Goal: Task Accomplishment & Management: Use online tool/utility

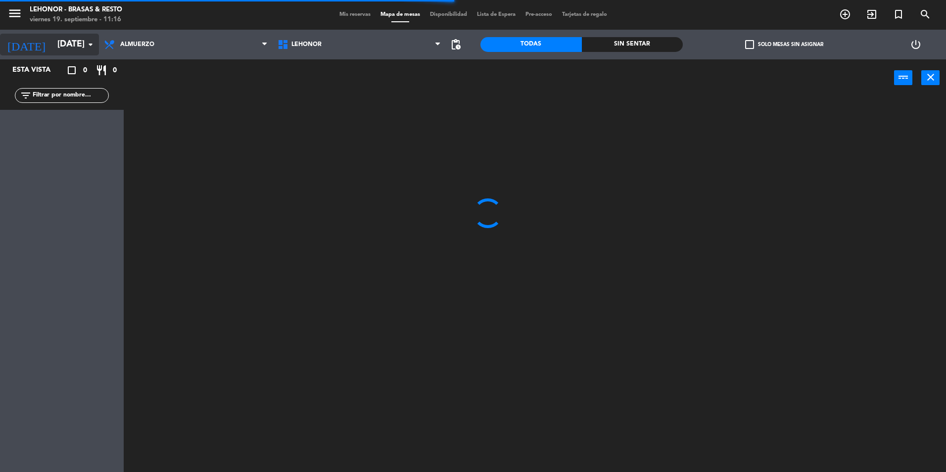
click at [74, 52] on input "[DATE]" at bounding box center [109, 45] width 115 height 20
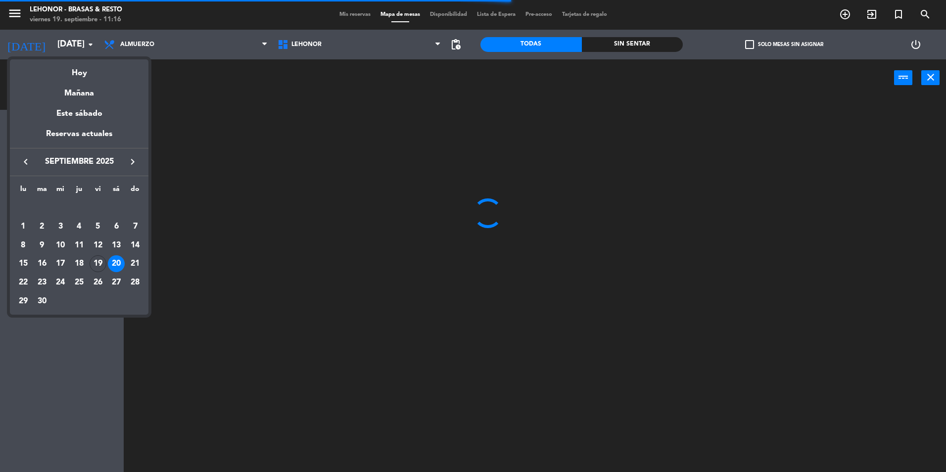
click at [77, 71] on div "Hoy" at bounding box center [79, 69] width 139 height 20
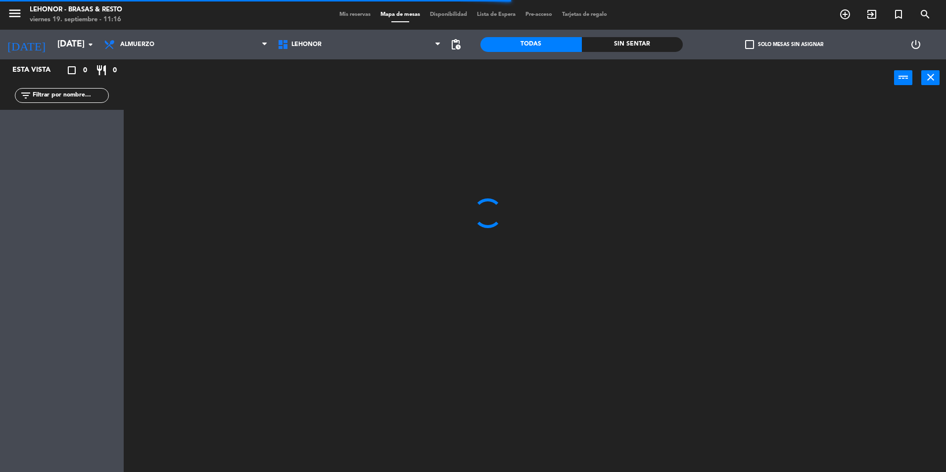
type input "[DATE]"
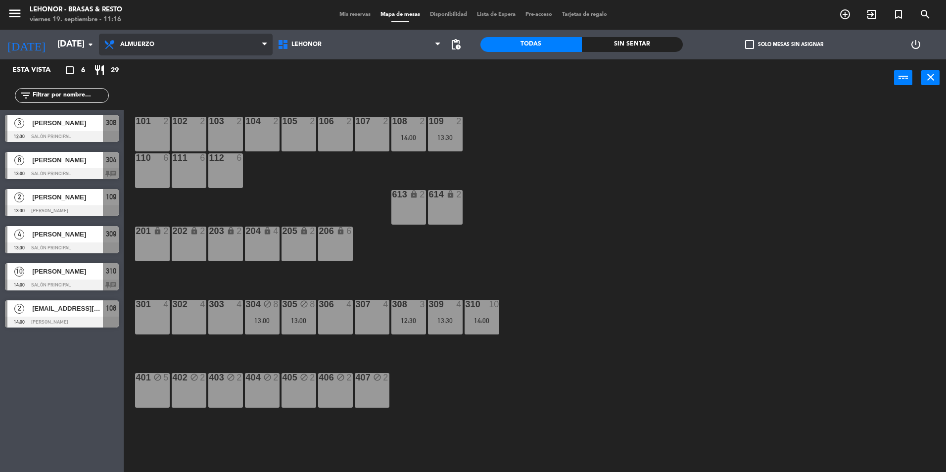
click at [180, 50] on span "Almuerzo" at bounding box center [186, 45] width 174 height 22
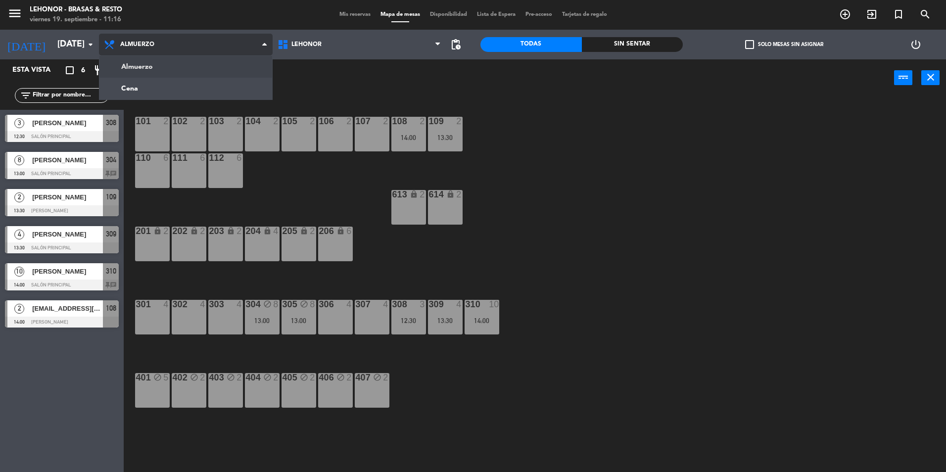
click at [168, 64] on ng-component "menu [PERSON_NAME] - Brasas & Resto [DATE] 19. septiembre - 11:16 Mis reservas …" at bounding box center [473, 237] width 946 height 474
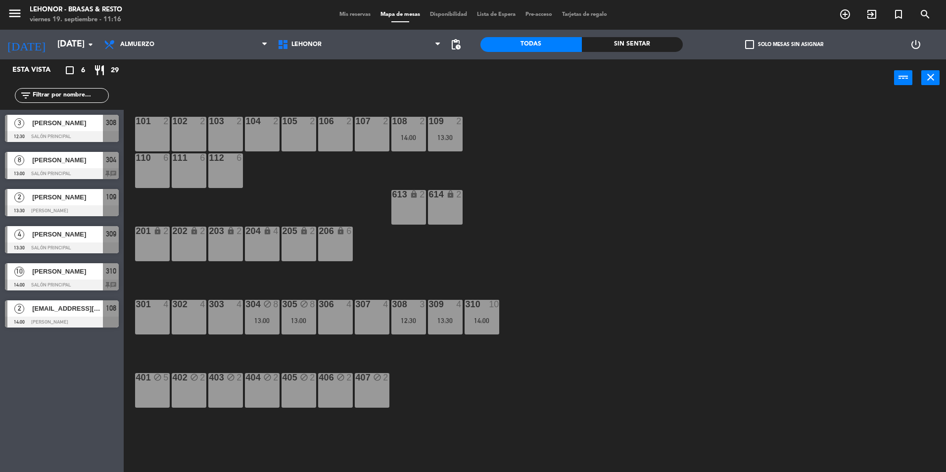
click at [359, 16] on span "Mis reservas" at bounding box center [354, 14] width 41 height 5
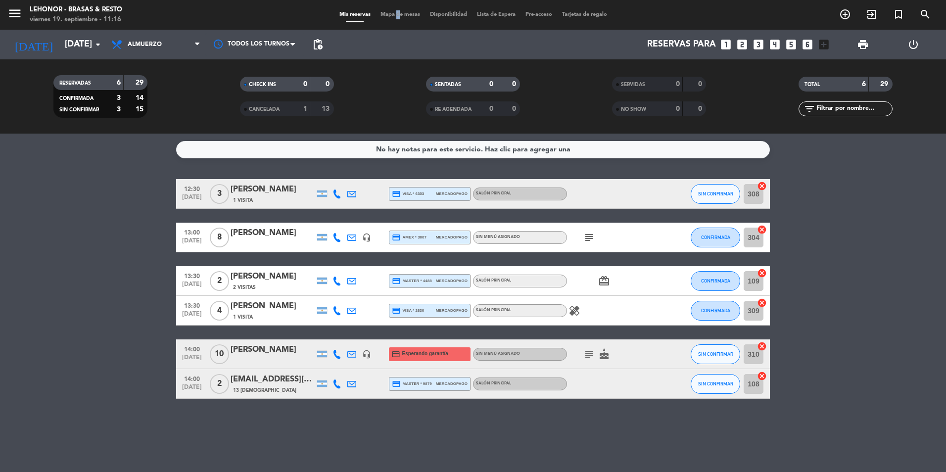
click at [391, 14] on span "Mapa de mesas" at bounding box center [399, 14] width 49 height 5
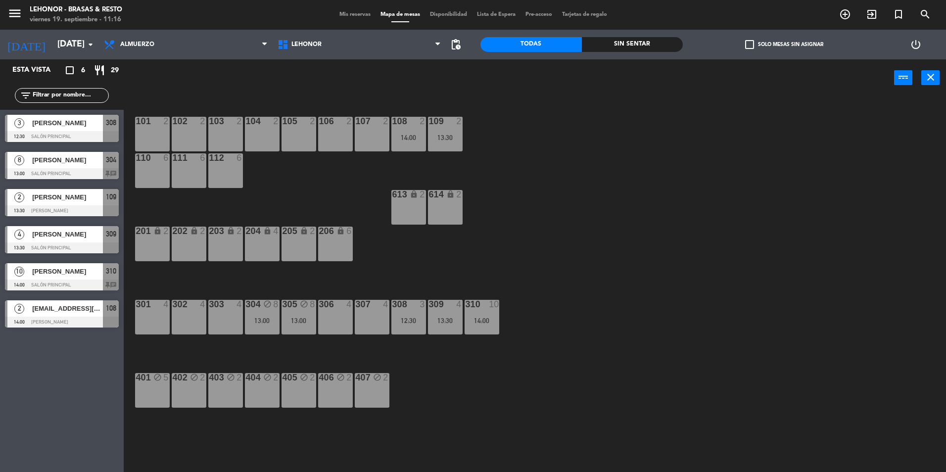
click at [96, 172] on div at bounding box center [62, 173] width 114 height 11
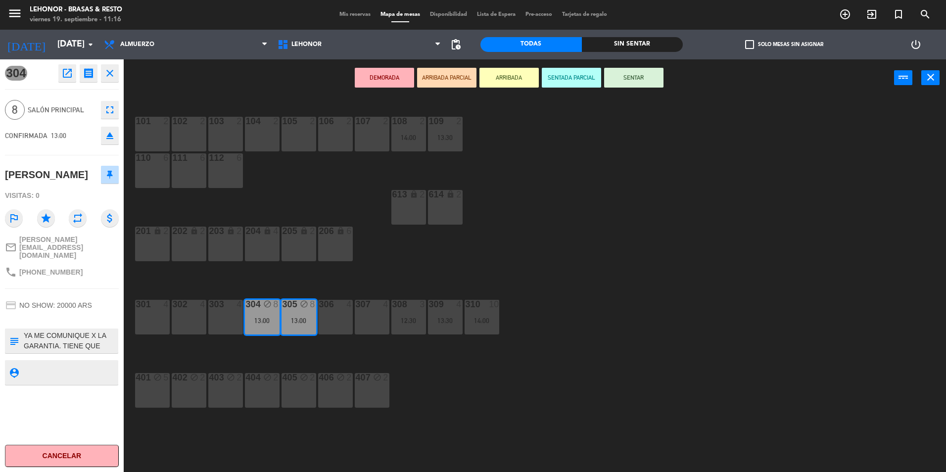
click at [586, 317] on div "101 2 102 2 103 2 104 2 105 2 106 2 107 2 108 2 14:00 109 2 13:30 110 6 111 6 1…" at bounding box center [539, 286] width 813 height 375
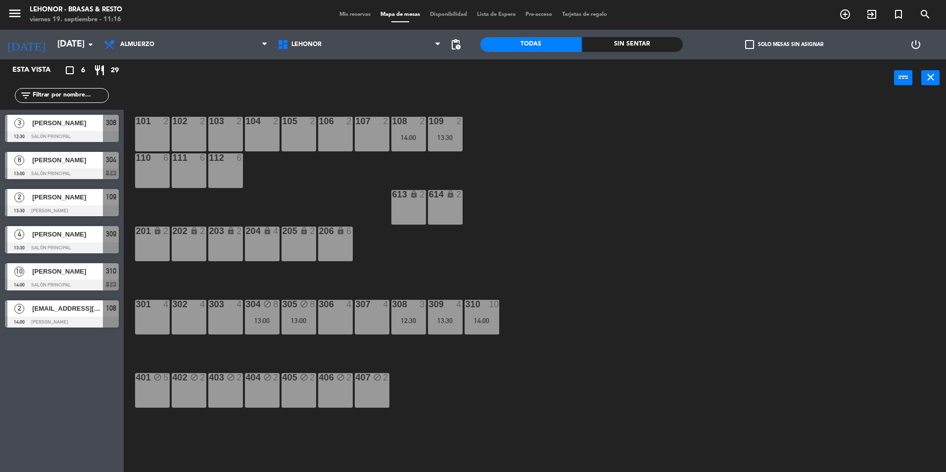
click at [64, 275] on span "[PERSON_NAME]" at bounding box center [67, 271] width 71 height 10
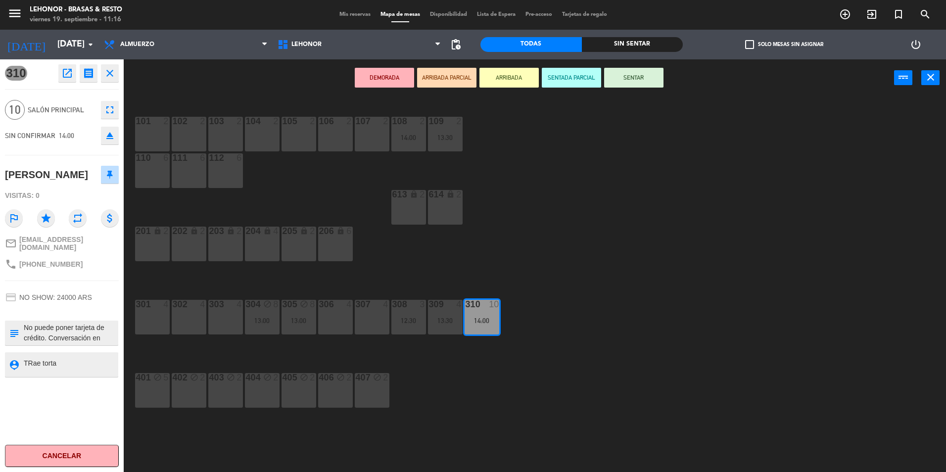
click at [654, 319] on div "101 2 102 2 103 2 104 2 105 2 106 2 107 2 108 2 14:00 109 2 13:30 110 6 111 6 1…" at bounding box center [539, 286] width 813 height 375
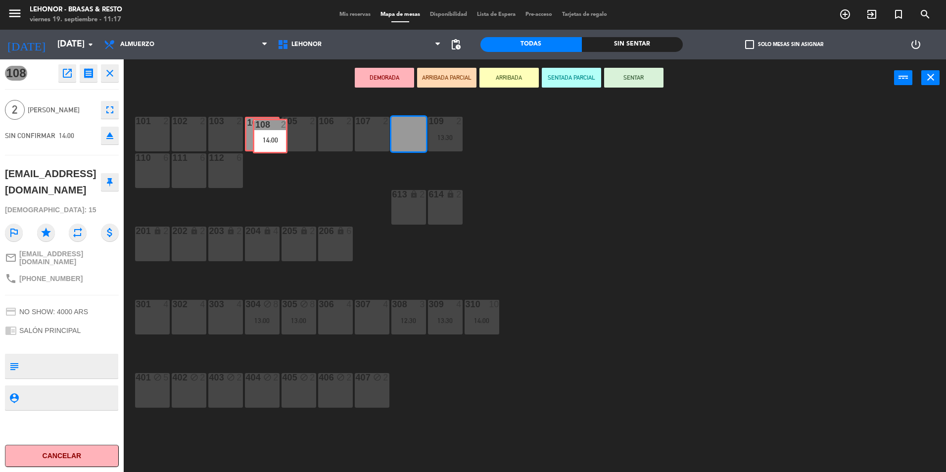
drag, startPoint x: 415, startPoint y: 134, endPoint x: 271, endPoint y: 135, distance: 143.5
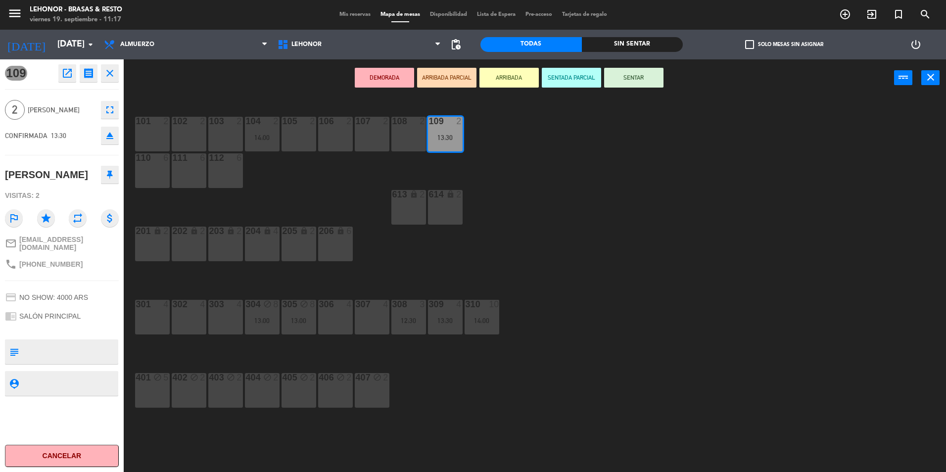
drag, startPoint x: 449, startPoint y: 126, endPoint x: 344, endPoint y: 127, distance: 104.9
drag, startPoint x: 451, startPoint y: 133, endPoint x: 366, endPoint y: 131, distance: 85.1
click at [366, 131] on div "101 2 102 2 103 2 104 2 14:00 105 2 106 2 107 2 108 2 109 2 13:30 109 2 13:30 1…" at bounding box center [539, 286] width 813 height 375
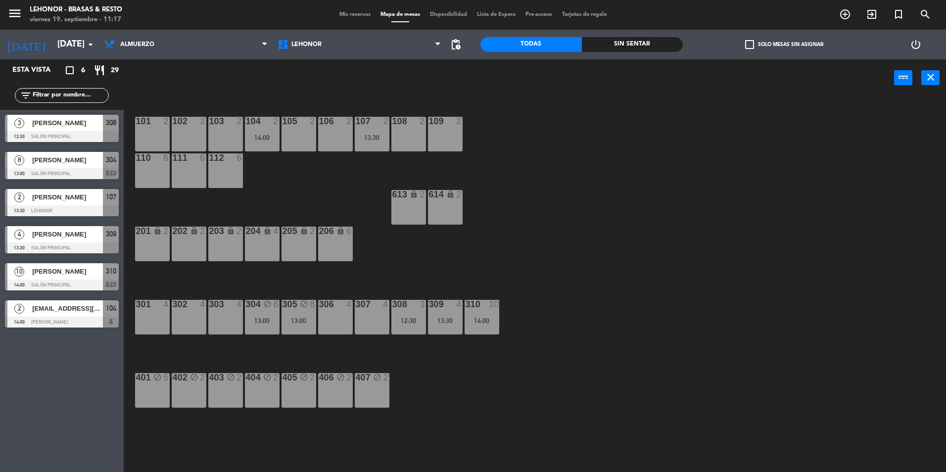
click at [522, 397] on div "101 2 102 2 103 2 104 2 14:00 105 2 106 2 107 2 13:30 108 2 109 2 110 6 111 6 1…" at bounding box center [539, 286] width 813 height 375
click at [411, 313] on div "308 3 12:30" at bounding box center [408, 317] width 35 height 35
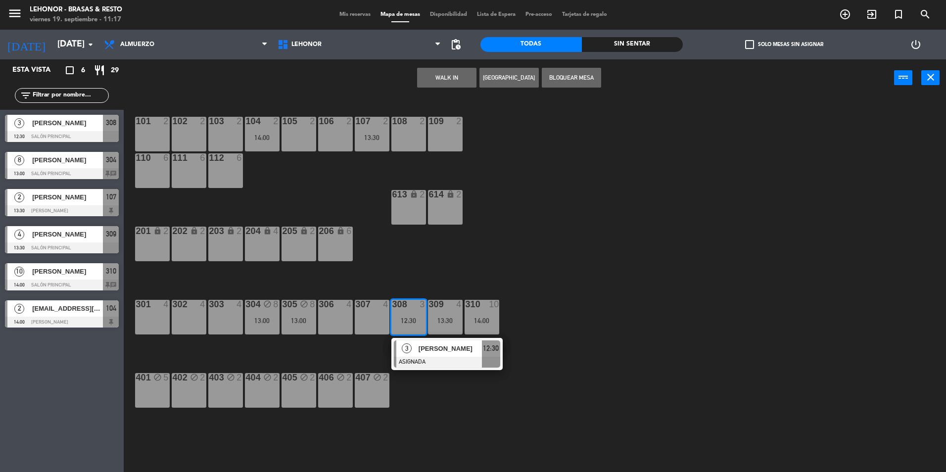
click at [429, 419] on div "101 2 102 2 103 2 104 2 14:00 105 2 106 2 107 2 13:30 108 2 109 2 110 6 111 6 1…" at bounding box center [539, 286] width 813 height 375
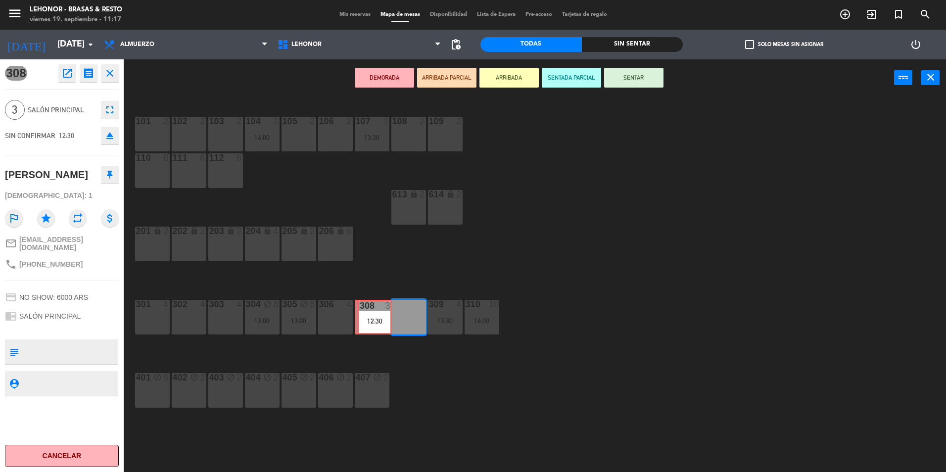
drag, startPoint x: 411, startPoint y: 322, endPoint x: 376, endPoint y: 322, distance: 34.1
click at [376, 322] on div "101 2 102 2 103 2 104 2 14:00 105 2 106 2 107 2 13:30 108 2 109 2 110 6 111 6 1…" at bounding box center [539, 286] width 813 height 375
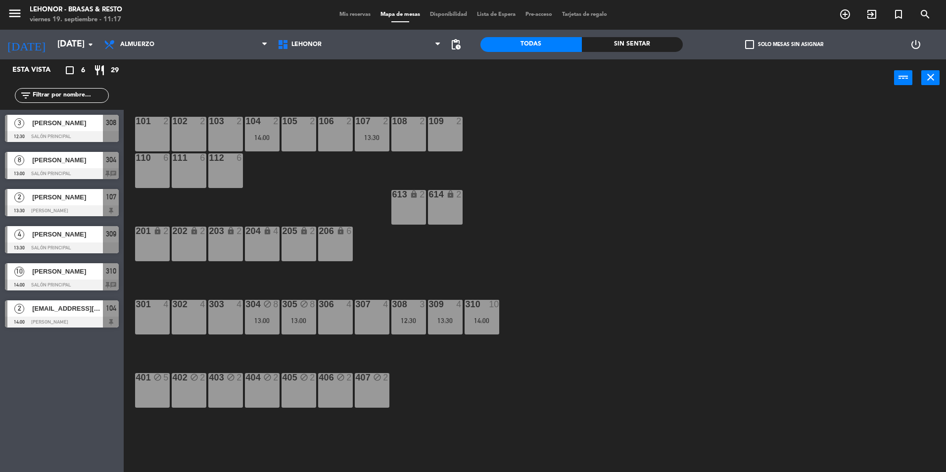
click at [410, 320] on div "12:30" at bounding box center [408, 320] width 35 height 7
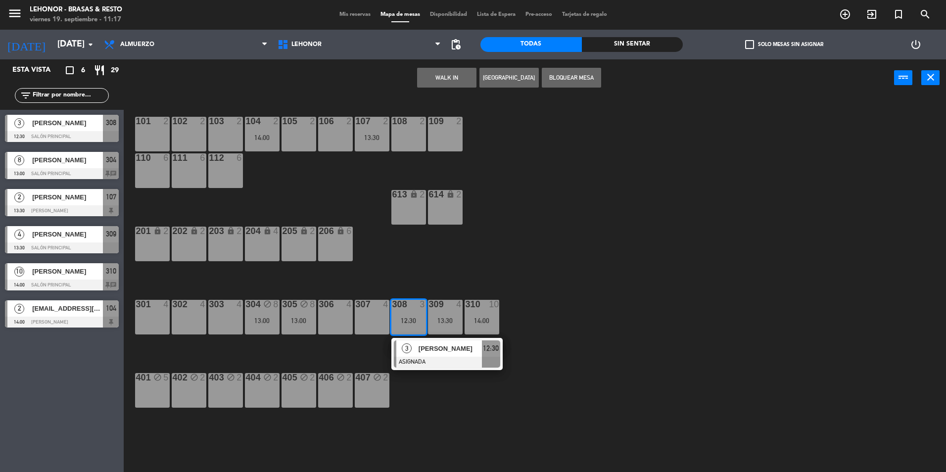
click at [371, 318] on div "307 4" at bounding box center [372, 317] width 35 height 35
click at [411, 79] on button "Mover" at bounding box center [415, 78] width 59 height 20
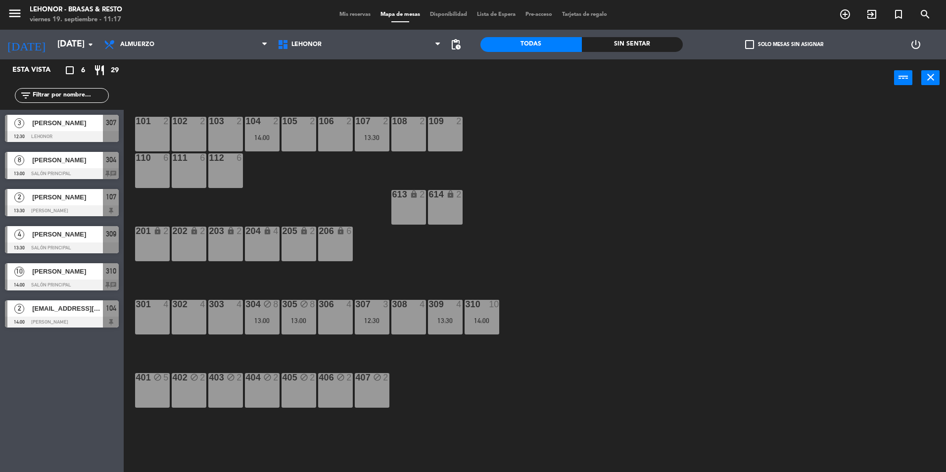
click at [453, 308] on div "4" at bounding box center [461, 304] width 16 height 9
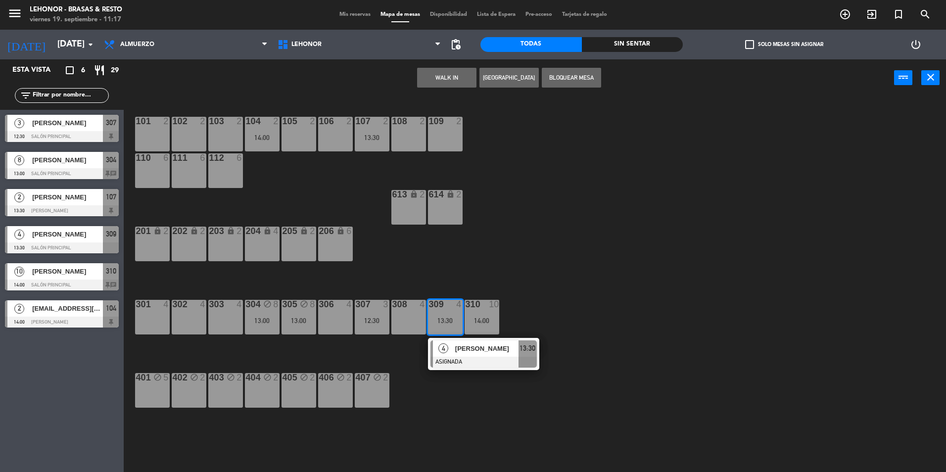
click at [194, 316] on div "302 4" at bounding box center [189, 317] width 35 height 35
click at [410, 77] on button "Mover" at bounding box center [415, 78] width 59 height 20
